Goal: Task Accomplishment & Management: Use online tool/utility

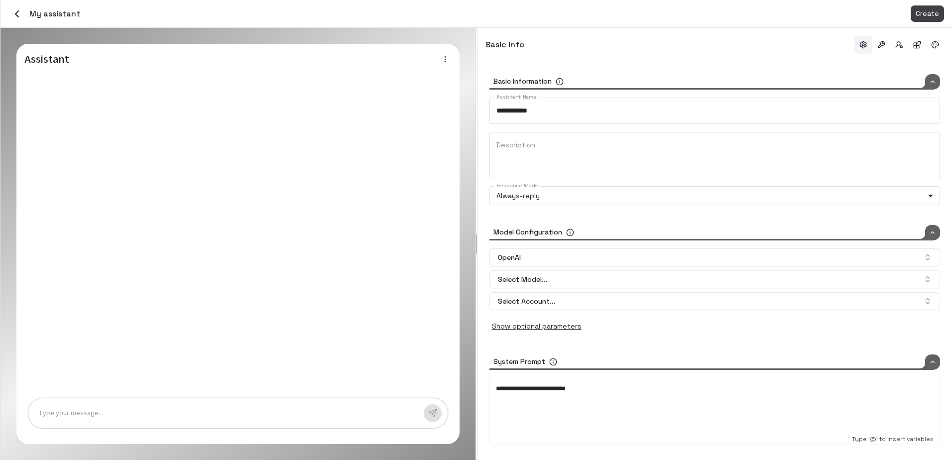
type input "*****"
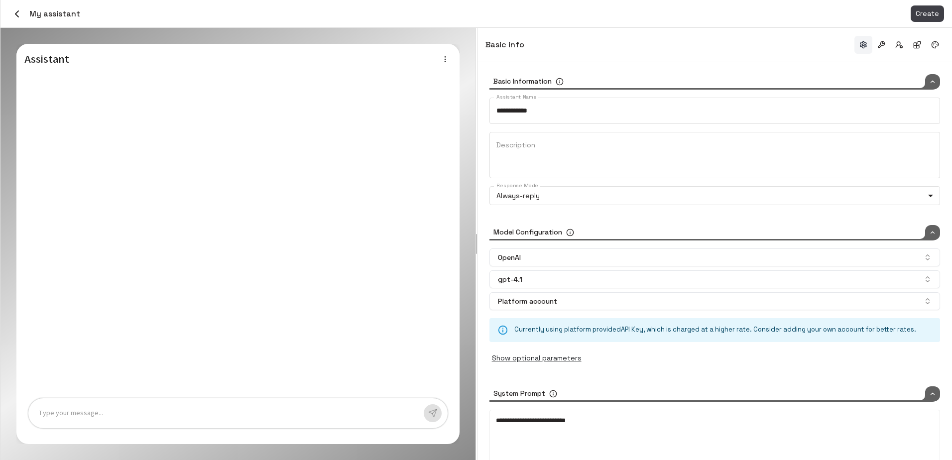
click at [22, 15] on icon "button" at bounding box center [17, 14] width 12 height 12
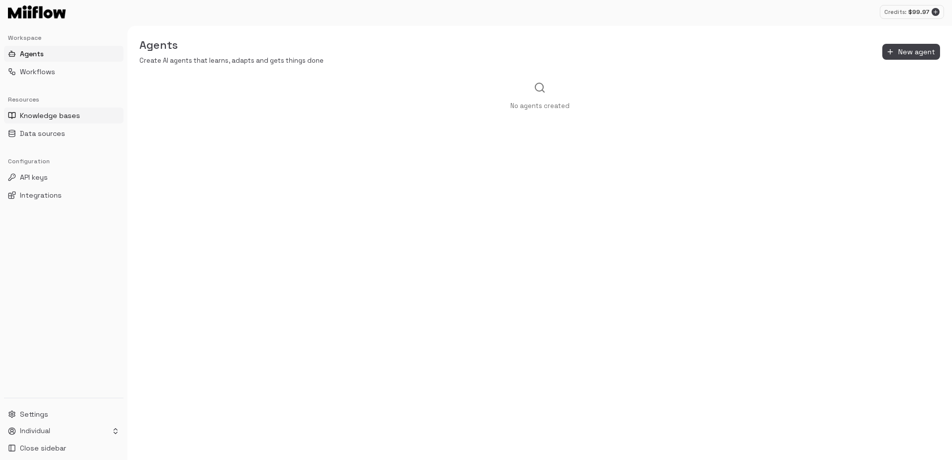
click at [79, 111] on button "Knowledge bases" at bounding box center [63, 116] width 119 height 16
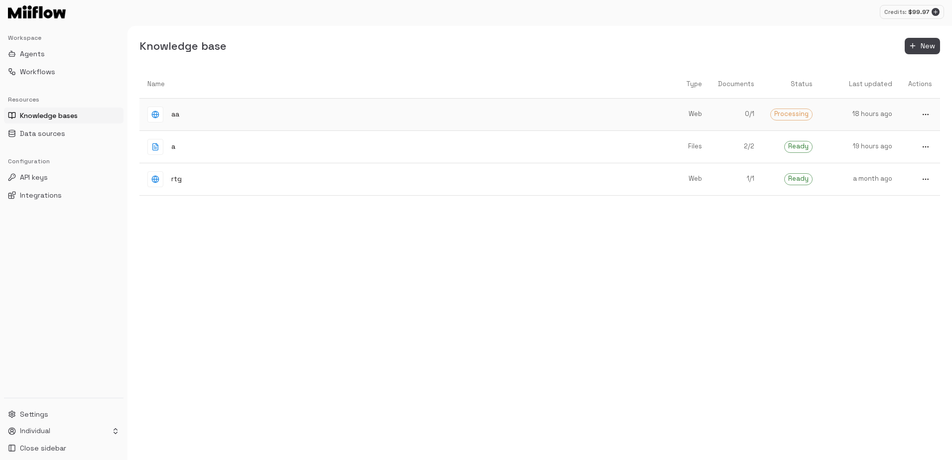
click at [714, 109] on link "0 / 1" at bounding box center [736, 114] width 52 height 25
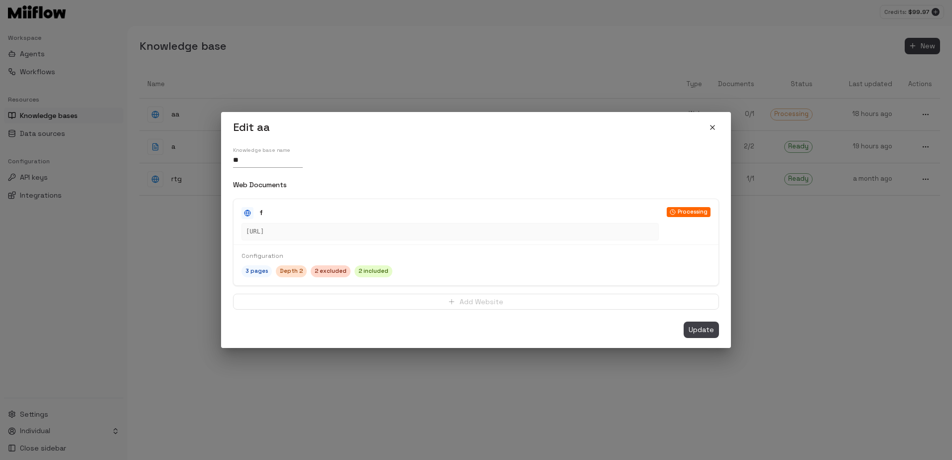
click at [711, 134] on div "Edit aa" at bounding box center [476, 127] width 486 height 14
click at [713, 129] on icon "close" at bounding box center [712, 127] width 8 height 8
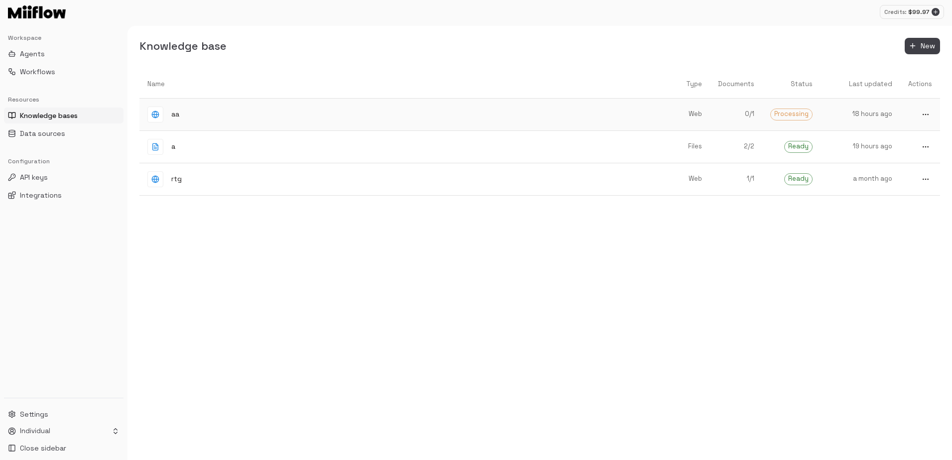
click at [920, 113] on button "more" at bounding box center [925, 114] width 13 height 13
click at [908, 153] on div at bounding box center [900, 149] width 18 height 12
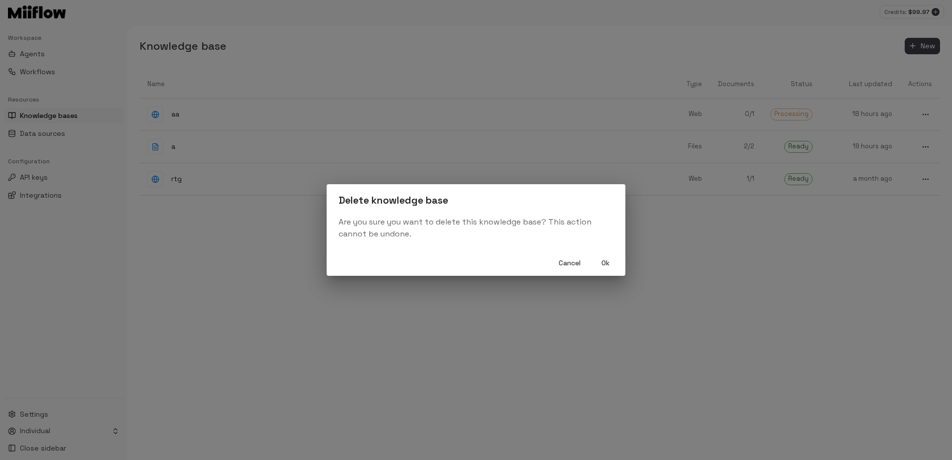
click at [606, 265] on button "Ok" at bounding box center [605, 263] width 32 height 18
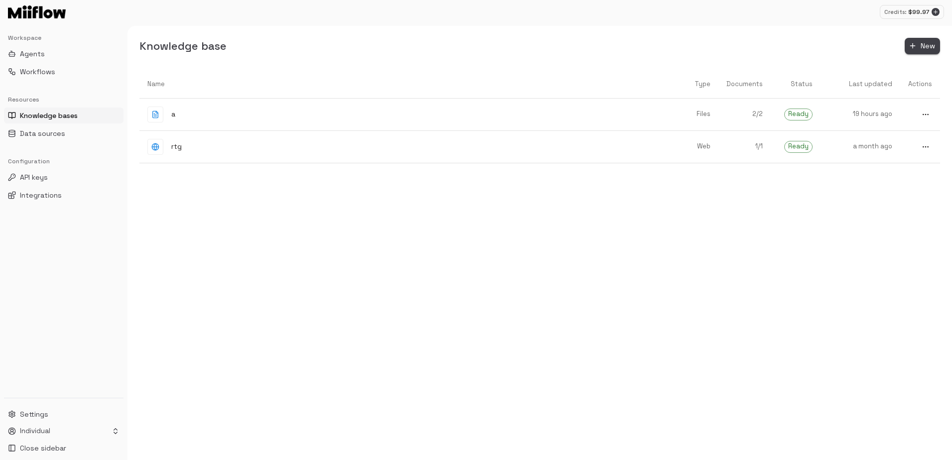
click at [911, 46] on icon "button" at bounding box center [912, 46] width 4 height 0
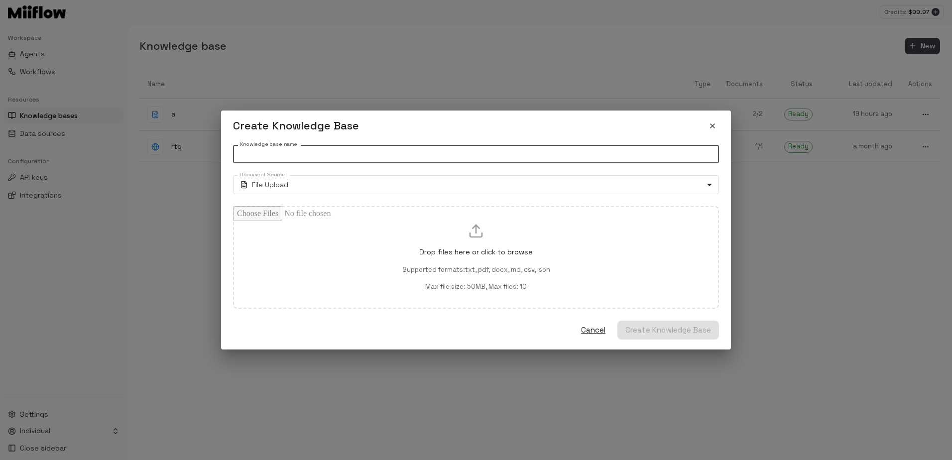
click at [322, 151] on input "Knowledge base name" at bounding box center [476, 154] width 486 height 18
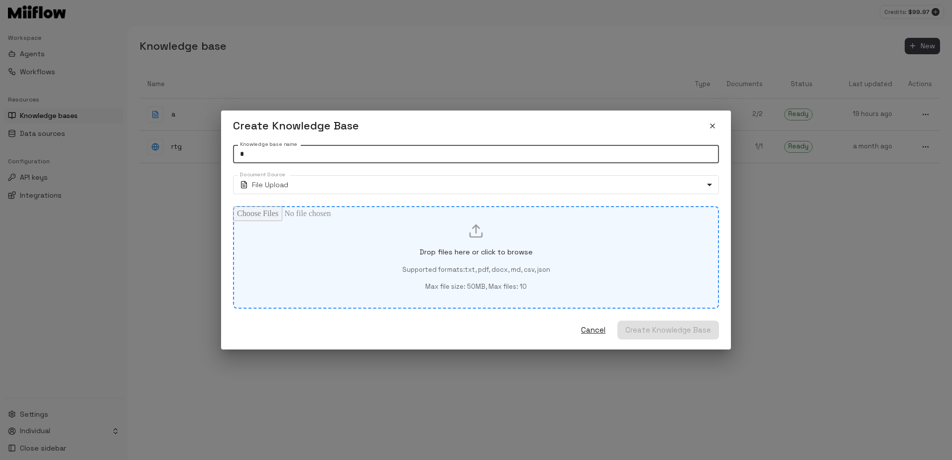
type input "*"
click at [331, 253] on div "Drop files here or click to browse Supported formats: txt, pdf, docx, md, csv, …" at bounding box center [476, 257] width 452 height 69
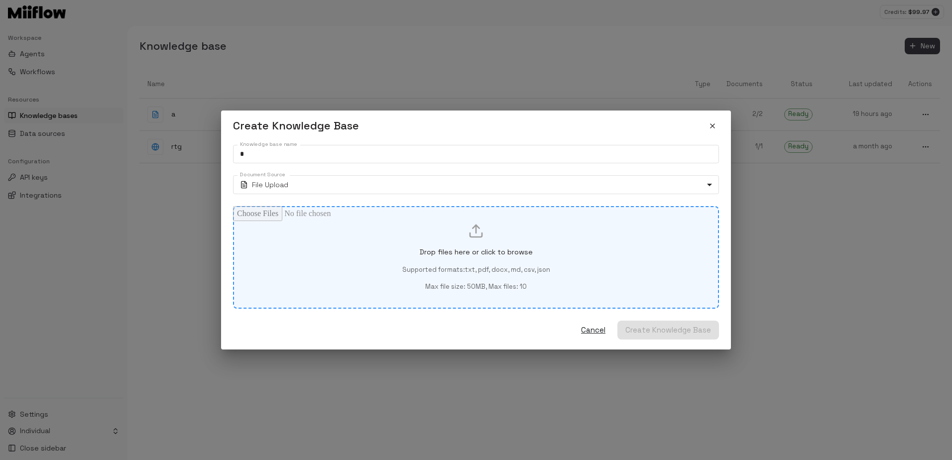
type input "**********"
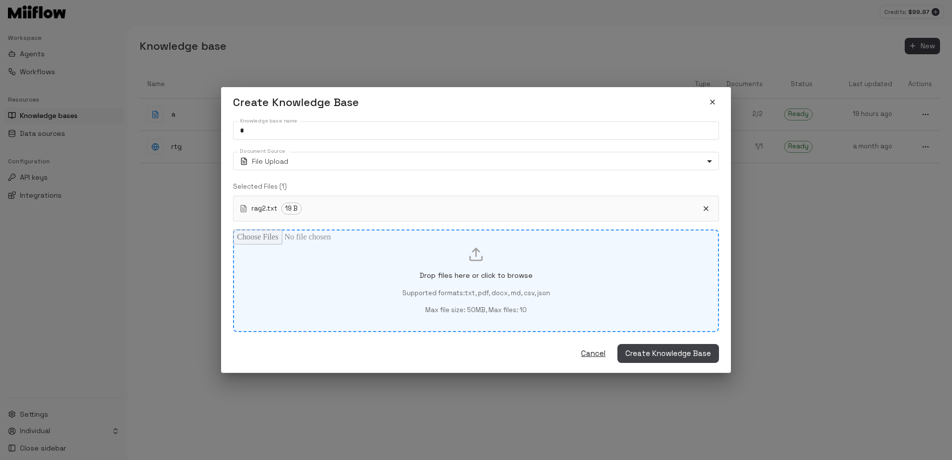
click at [353, 275] on div "Drop files here or click to browse Supported formats: txt, pdf, docx, md, csv, …" at bounding box center [476, 280] width 452 height 69
type input "**********"
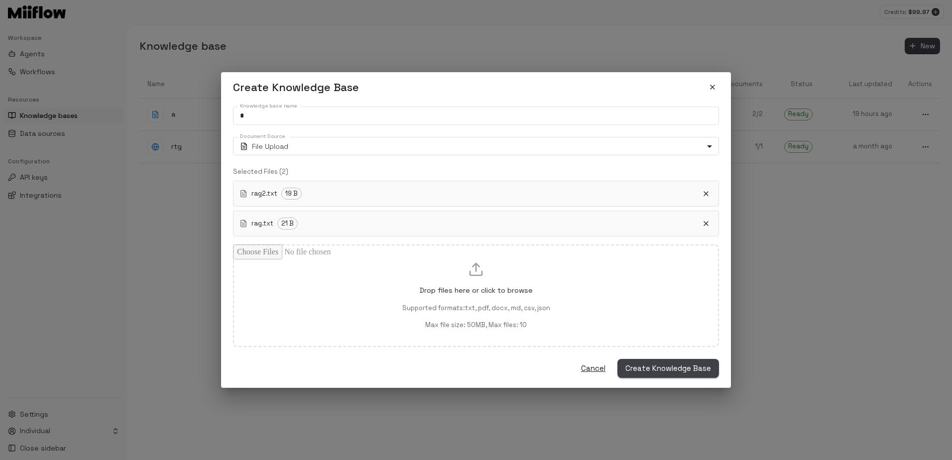
click at [668, 369] on span "Create Knowledge Base" at bounding box center [668, 368] width 86 height 13
